Goal: Information Seeking & Learning: Learn about a topic

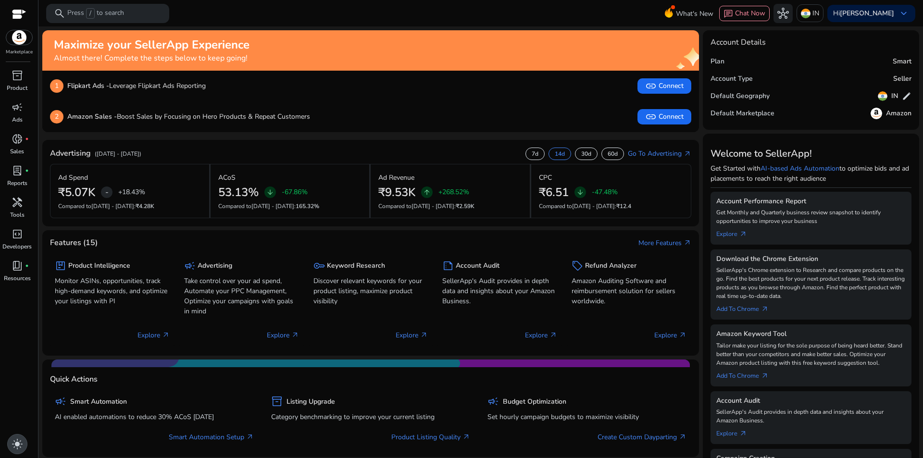
click at [18, 445] on span "light_mode" at bounding box center [18, 444] width 12 height 12
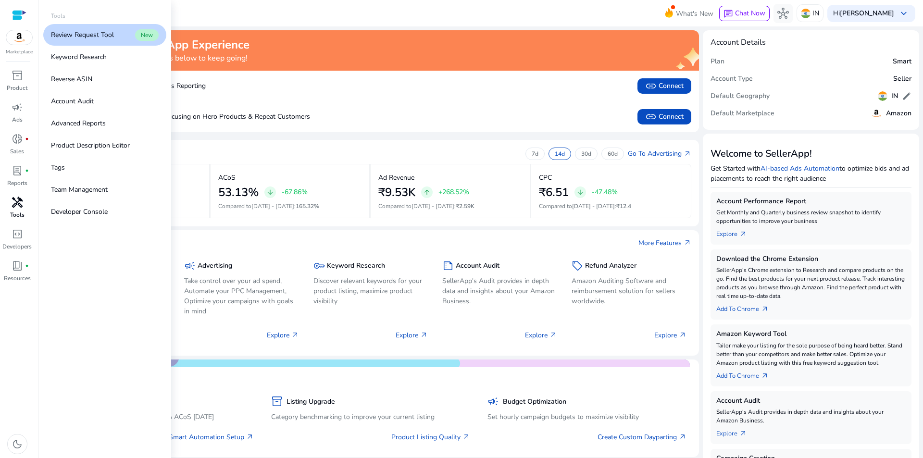
click at [16, 206] on span "handyman" at bounding box center [18, 203] width 12 height 12
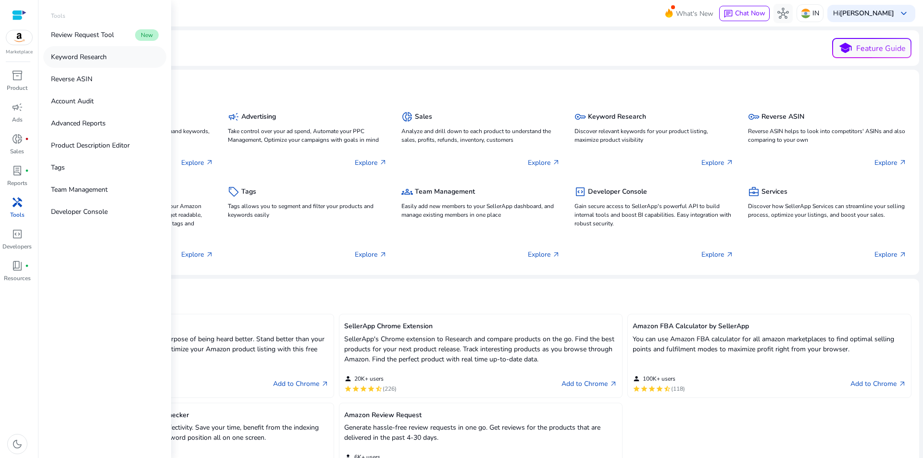
click at [84, 58] on p "Keyword Research" at bounding box center [79, 57] width 56 height 10
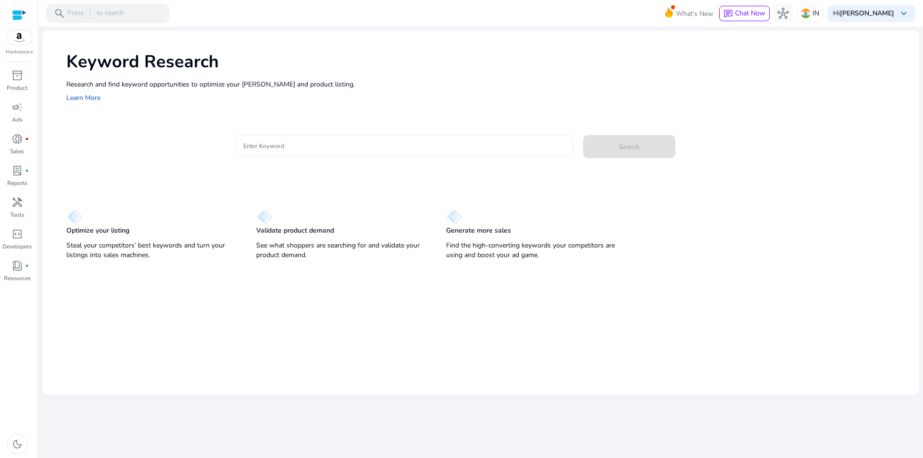
click at [288, 147] on input "Enter Keyword" at bounding box center [404, 145] width 322 height 11
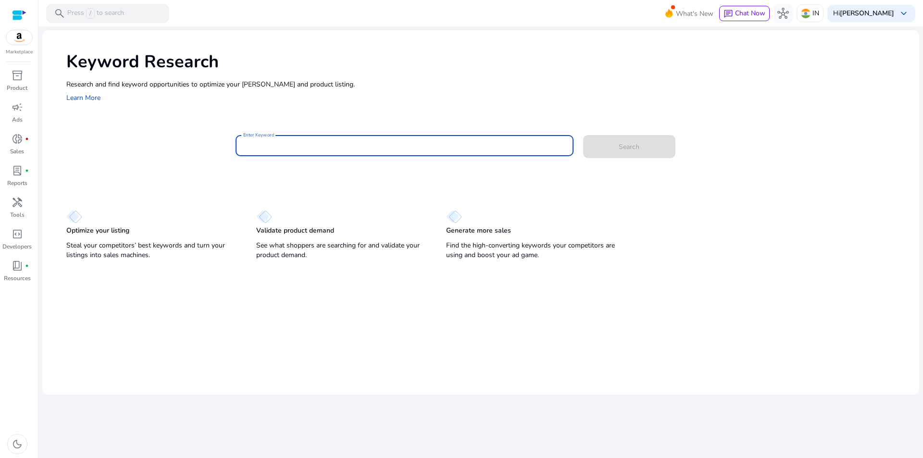
paste input "**********"
type input "**********"
click at [583, 135] on button "Search" at bounding box center [629, 146] width 92 height 23
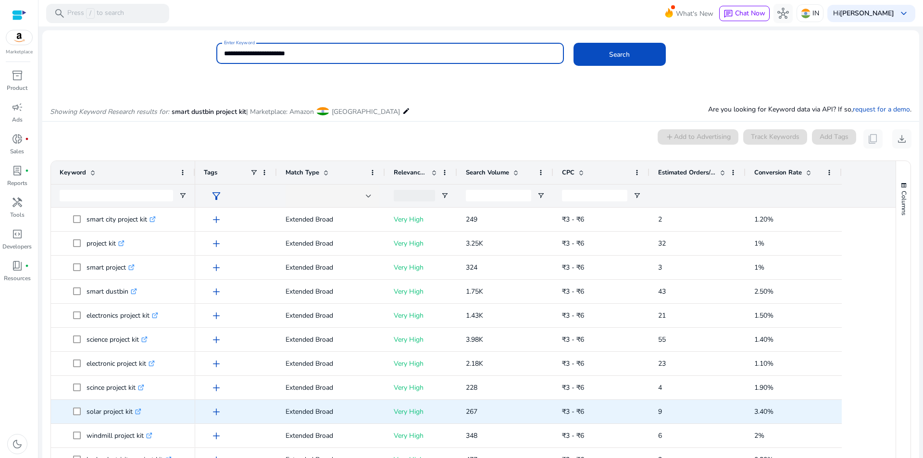
scroll to position [82, 0]
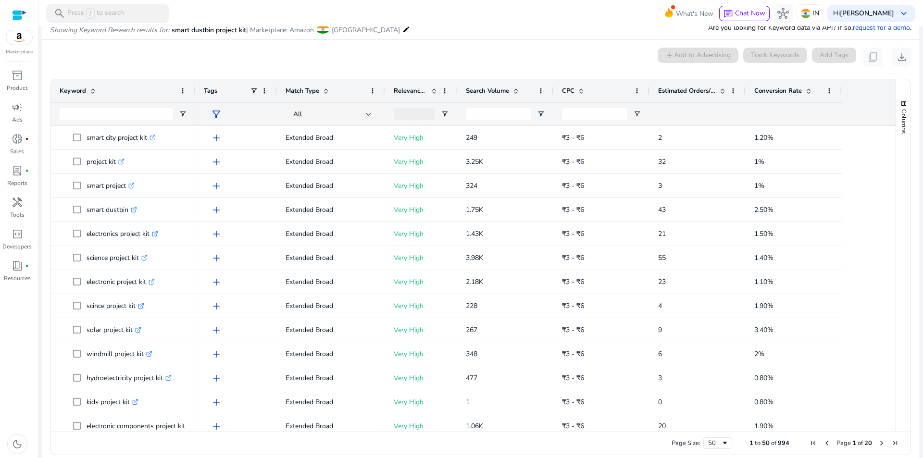
click at [519, 50] on div "0 keyword(s) selected add Add to Advertising Track Keywords Add Tags content_co…" at bounding box center [480, 57] width 861 height 19
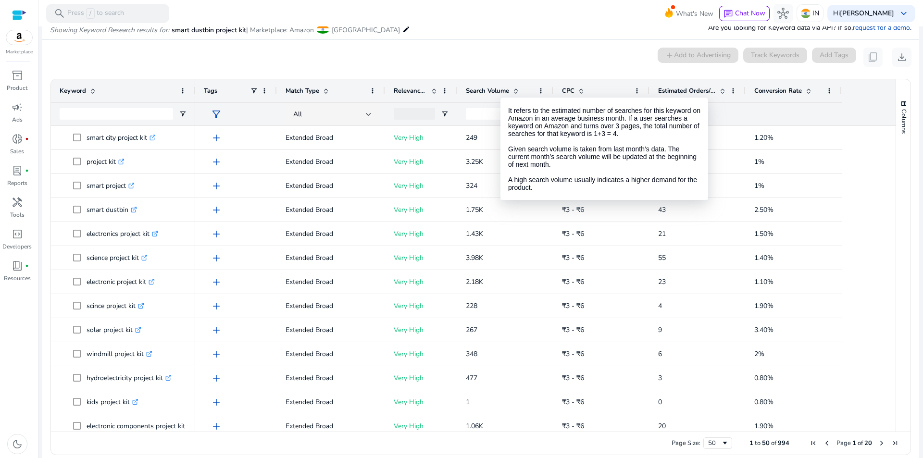
click at [500, 89] on span "Search Volume" at bounding box center [487, 91] width 43 height 9
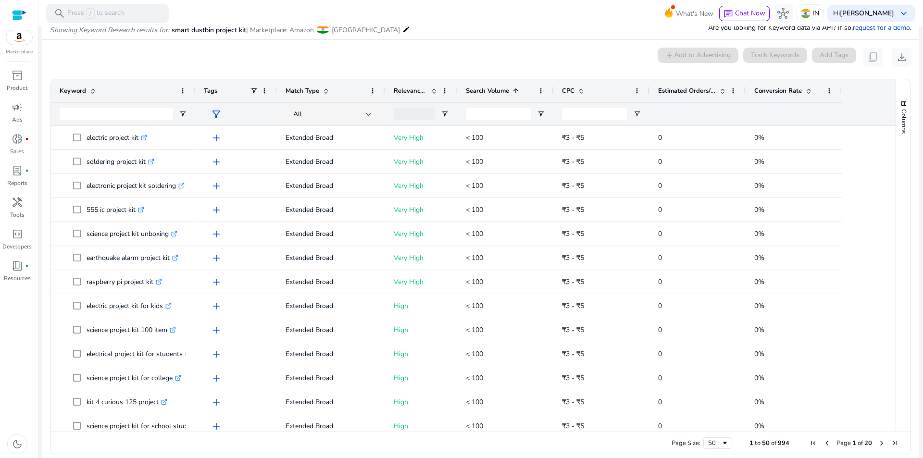
click at [500, 89] on span "Search Volume" at bounding box center [487, 91] width 43 height 9
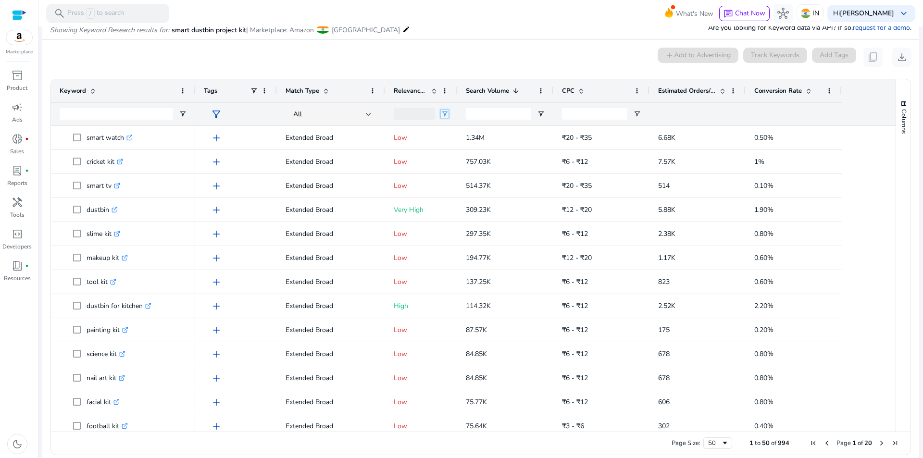
click at [443, 112] on span "Open Filter Menu" at bounding box center [445, 114] width 8 height 8
click at [457, 151] on div "(Select All)" at bounding box center [494, 150] width 77 height 7
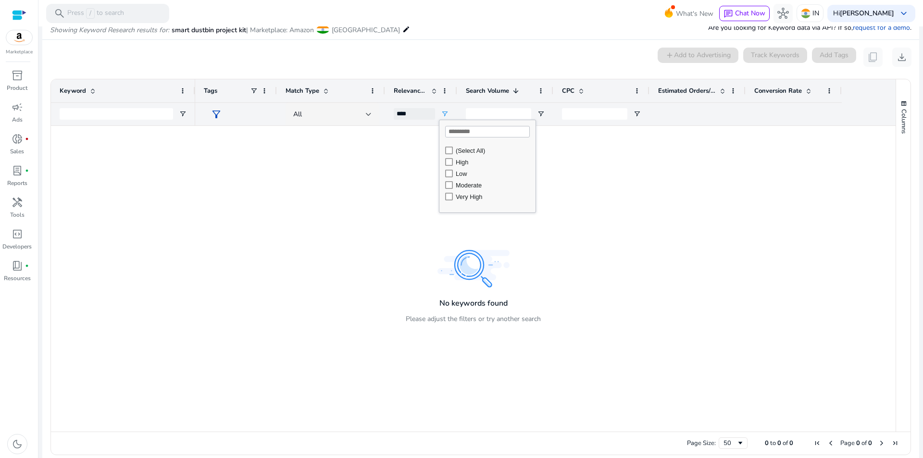
click at [458, 200] on div "Very High" at bounding box center [494, 196] width 77 height 7
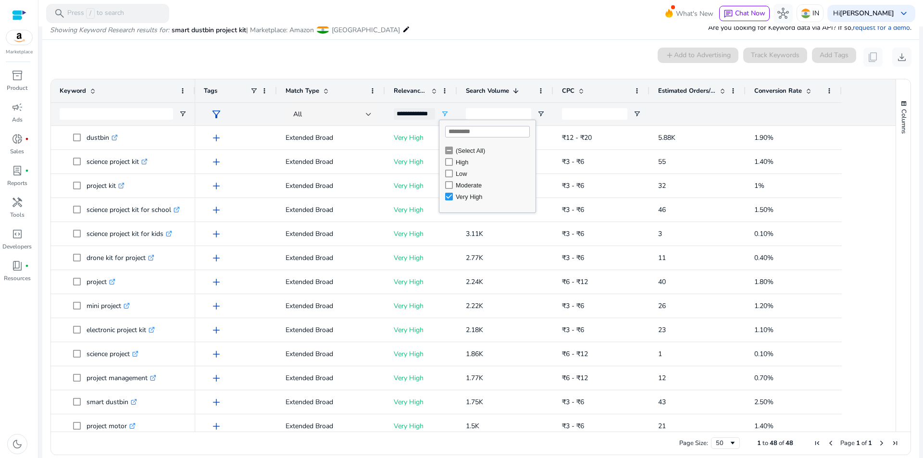
click at [461, 188] on div "Moderate" at bounding box center [494, 185] width 77 height 7
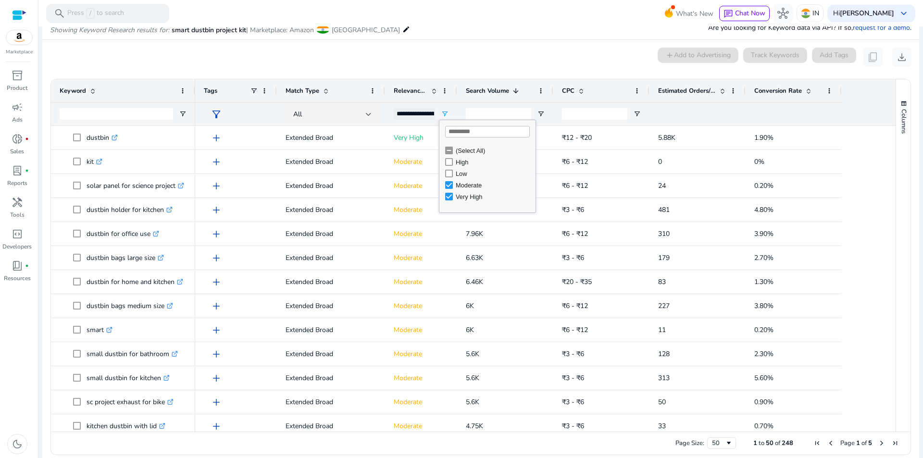
click at [487, 61] on div "0 keyword(s) selected add Add to Advertising Track Keywords Add Tags content_co…" at bounding box center [480, 57] width 861 height 19
click at [443, 113] on span "Open Filter Menu" at bounding box center [445, 114] width 8 height 8
click at [453, 187] on div "Moderate" at bounding box center [490, 185] width 90 height 12
type input "**********"
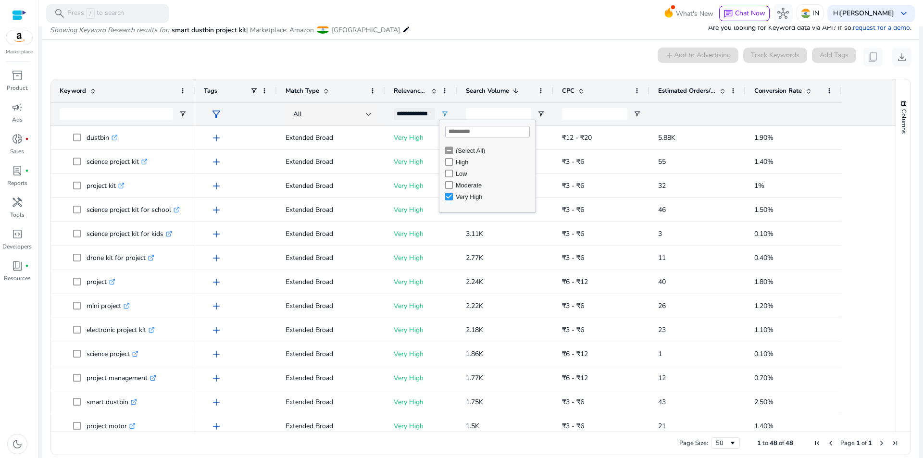
click at [448, 61] on div "0 keyword(s) selected add Add to Advertising Track Keywords Add Tags content_co…" at bounding box center [480, 57] width 861 height 19
click at [704, 89] on span "Estimated Orders/Month" at bounding box center [687, 91] width 58 height 9
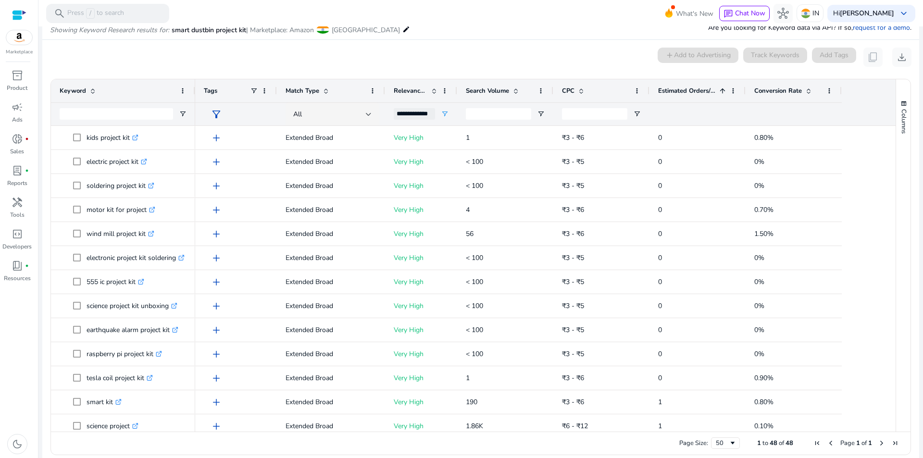
click at [704, 89] on span "Estimated Orders/Month" at bounding box center [687, 91] width 58 height 9
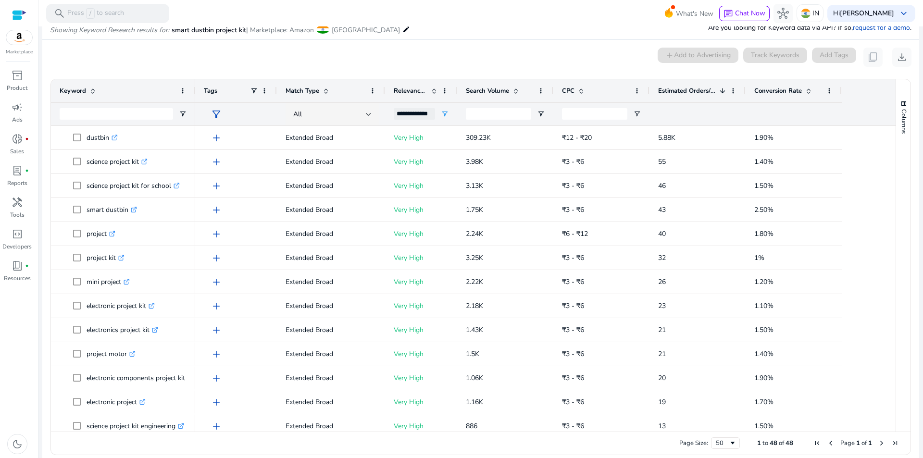
drag, startPoint x: 476, startPoint y: 59, endPoint x: 488, endPoint y: 65, distance: 14.0
click at [476, 59] on div "0 keyword(s) selected add Add to Advertising Track Keywords Add Tags content_co…" at bounding box center [480, 57] width 861 height 19
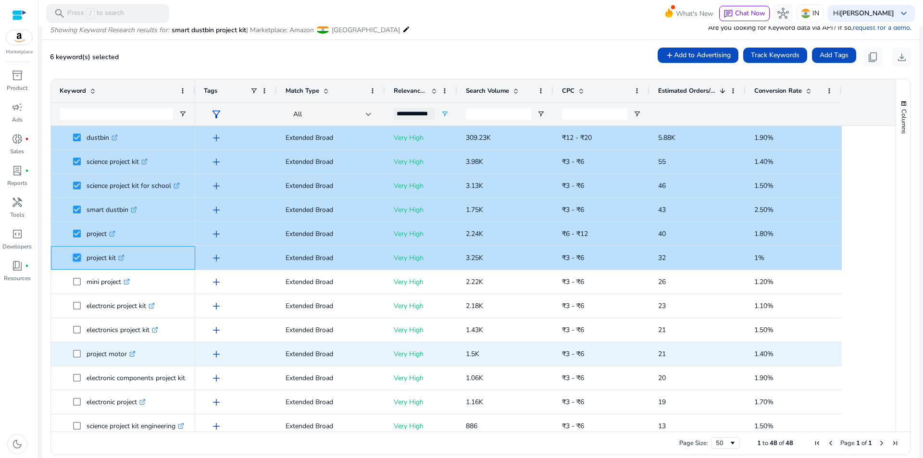
scroll to position [192, 0]
